Goal: Connect with others: Connect with others

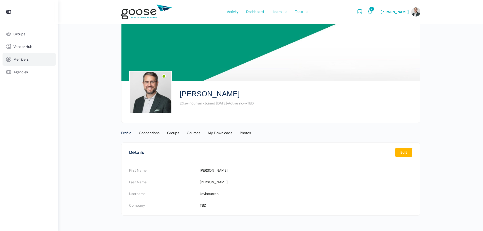
click at [18, 59] on span "Members" at bounding box center [20, 59] width 15 height 4
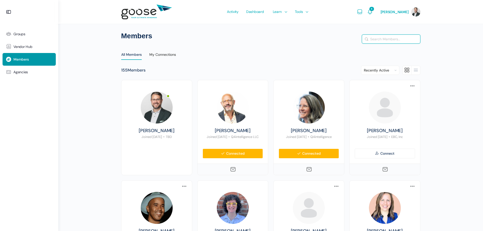
click at [395, 39] on input "Search Members…" at bounding box center [391, 39] width 58 height 9
type input "blake"
click at [364, 37] on button "Search" at bounding box center [367, 39] width 6 height 5
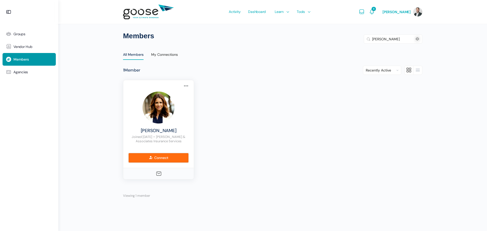
click at [161, 156] on link "Connect" at bounding box center [158, 158] width 60 height 10
click at [158, 173] on icon at bounding box center [159, 174] width 6 height 6
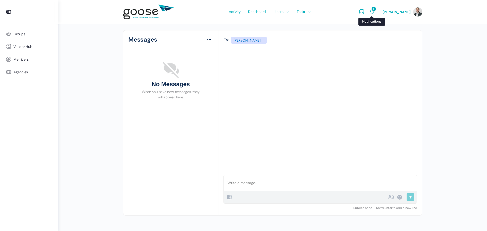
click at [375, 12] on icon "Notifications" at bounding box center [372, 12] width 6 height 6
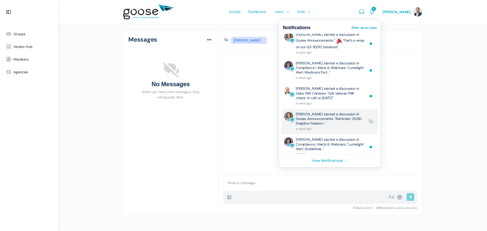
scroll to position [35, 0]
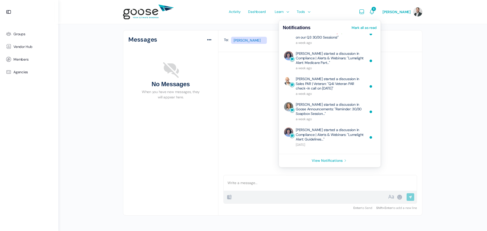
click at [369, 27] on link "Mark all as read" at bounding box center [364, 28] width 25 height 4
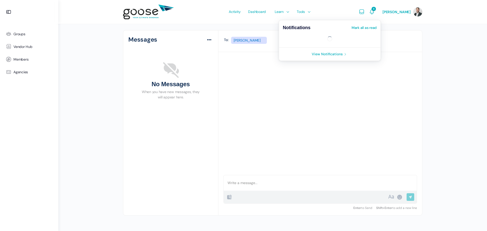
scroll to position [0, 0]
drag, startPoint x: 476, startPoint y: 36, endPoint x: 472, endPoint y: 36, distance: 4.6
click at [475, 36] on div "Remove Connection Are you sure you want to remove from your connections? Cancel…" at bounding box center [272, 112] width 429 height 225
click at [236, 9] on span "Activity" at bounding box center [235, 12] width 12 height 24
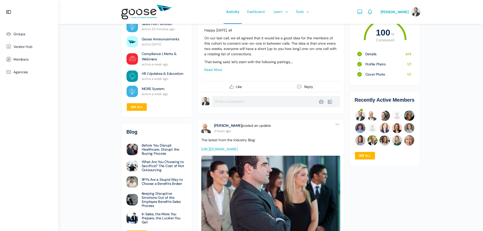
scroll to position [76, 0]
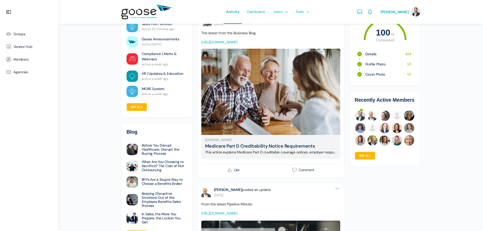
scroll to position [482, 0]
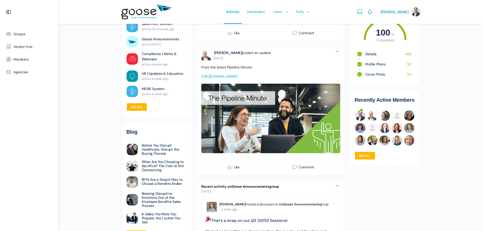
click at [238, 79] on link "[URL][DOMAIN_NAME]" at bounding box center [219, 76] width 36 height 5
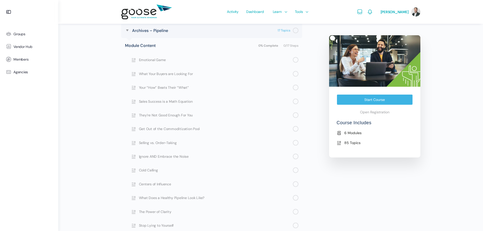
scroll to position [330, 0]
